Goal: Use online tool/utility

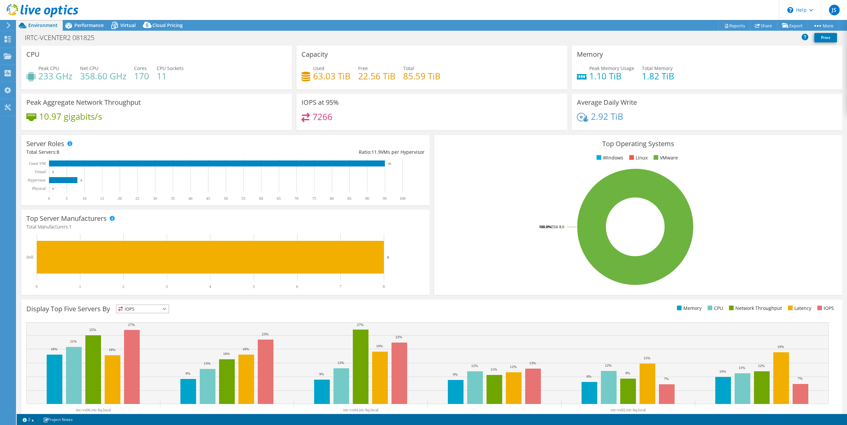
select select "USEast"
select select "USD"
click at [134, 22] on span "Virtual" at bounding box center [127, 25] width 15 height 6
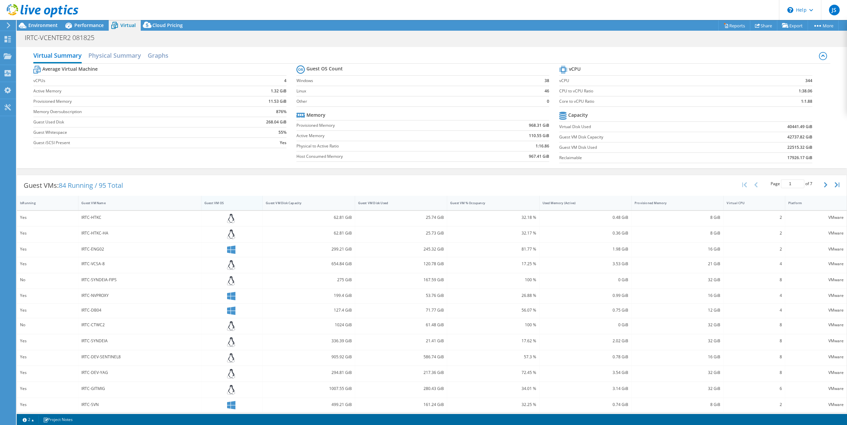
click at [214, 202] on div "Guest VM OS" at bounding box center [227, 203] width 47 height 4
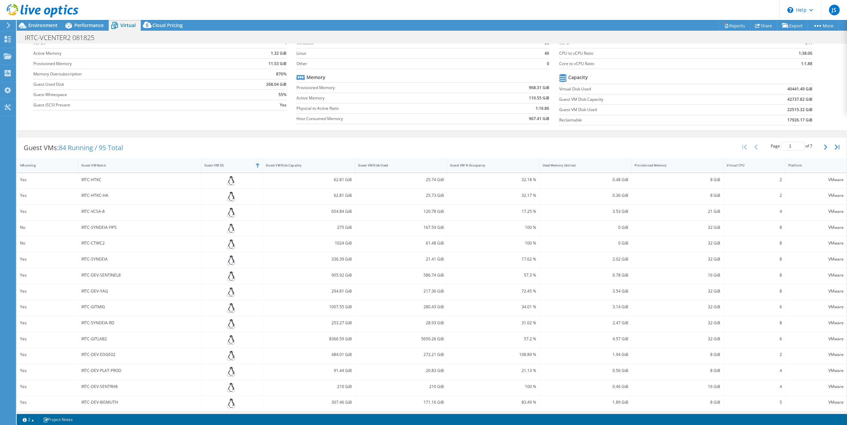
scroll to position [40, 0]
click at [229, 177] on icon at bounding box center [231, 178] width 8 height 10
click at [824, 145] on icon "button" at bounding box center [825, 144] width 3 height 5
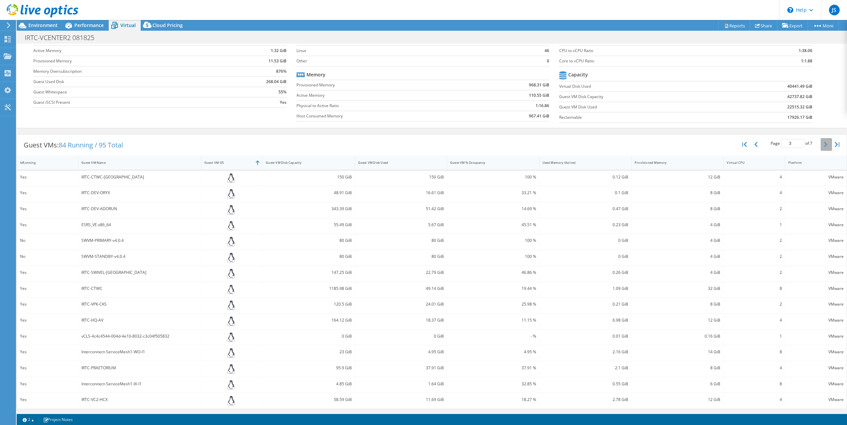
type input "4"
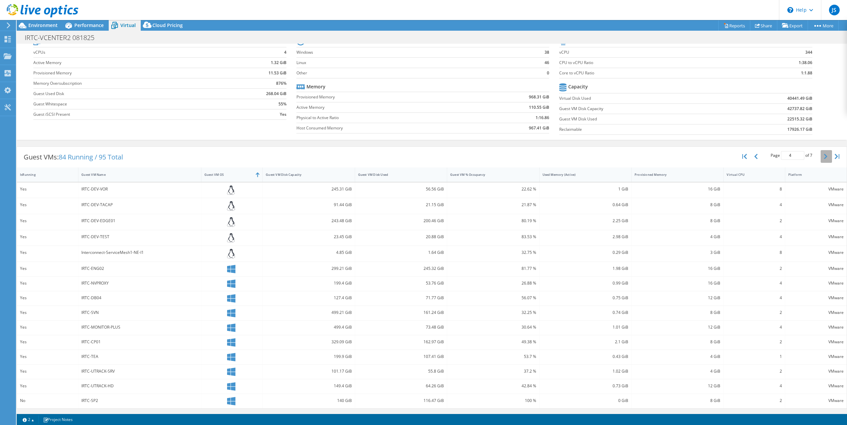
scroll to position [28, 0]
click at [229, 271] on icon at bounding box center [231, 269] width 8 height 8
click at [229, 270] on icon at bounding box center [231, 269] width 8 height 8
